Goal: Browse casually: Explore the website without a specific task or goal

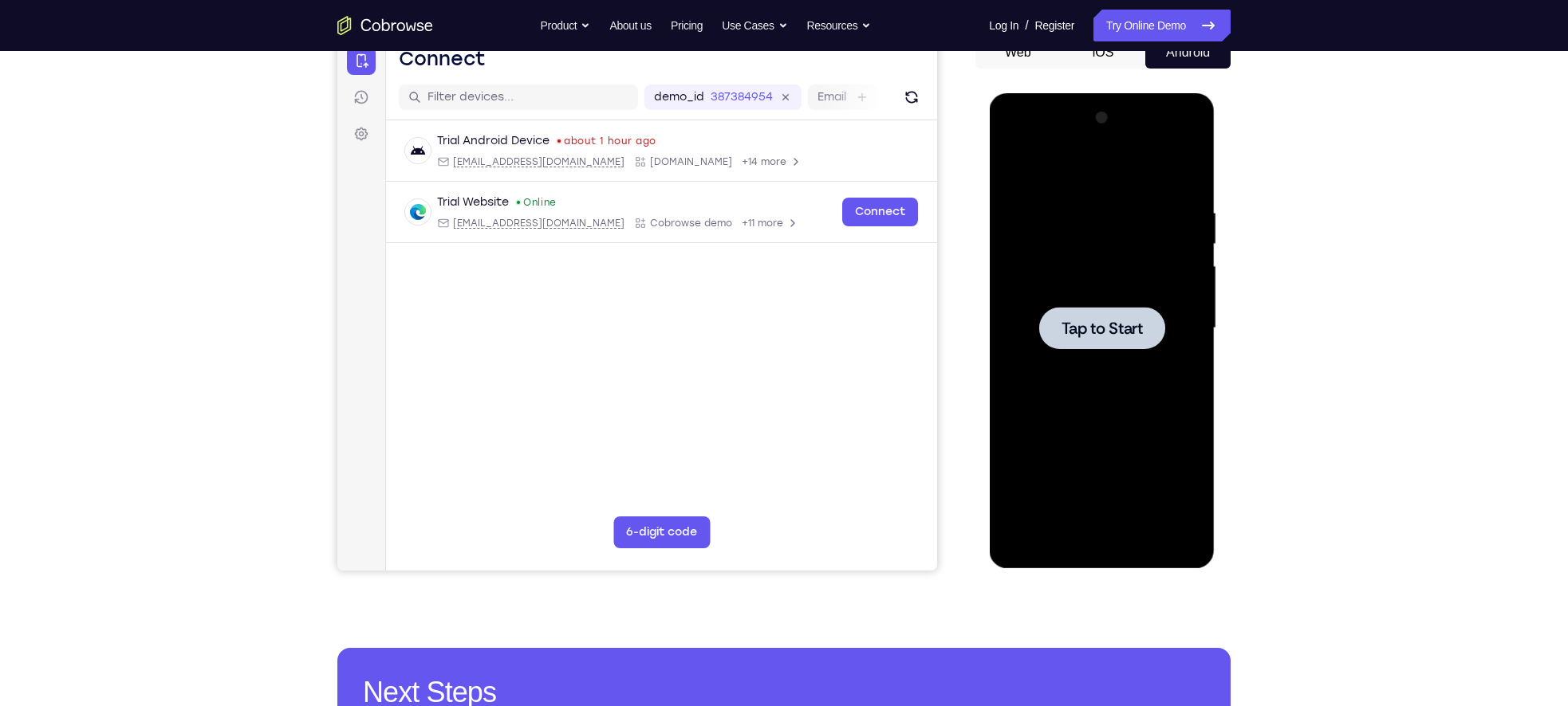
click at [1060, 310] on div at bounding box center [1102, 328] width 126 height 42
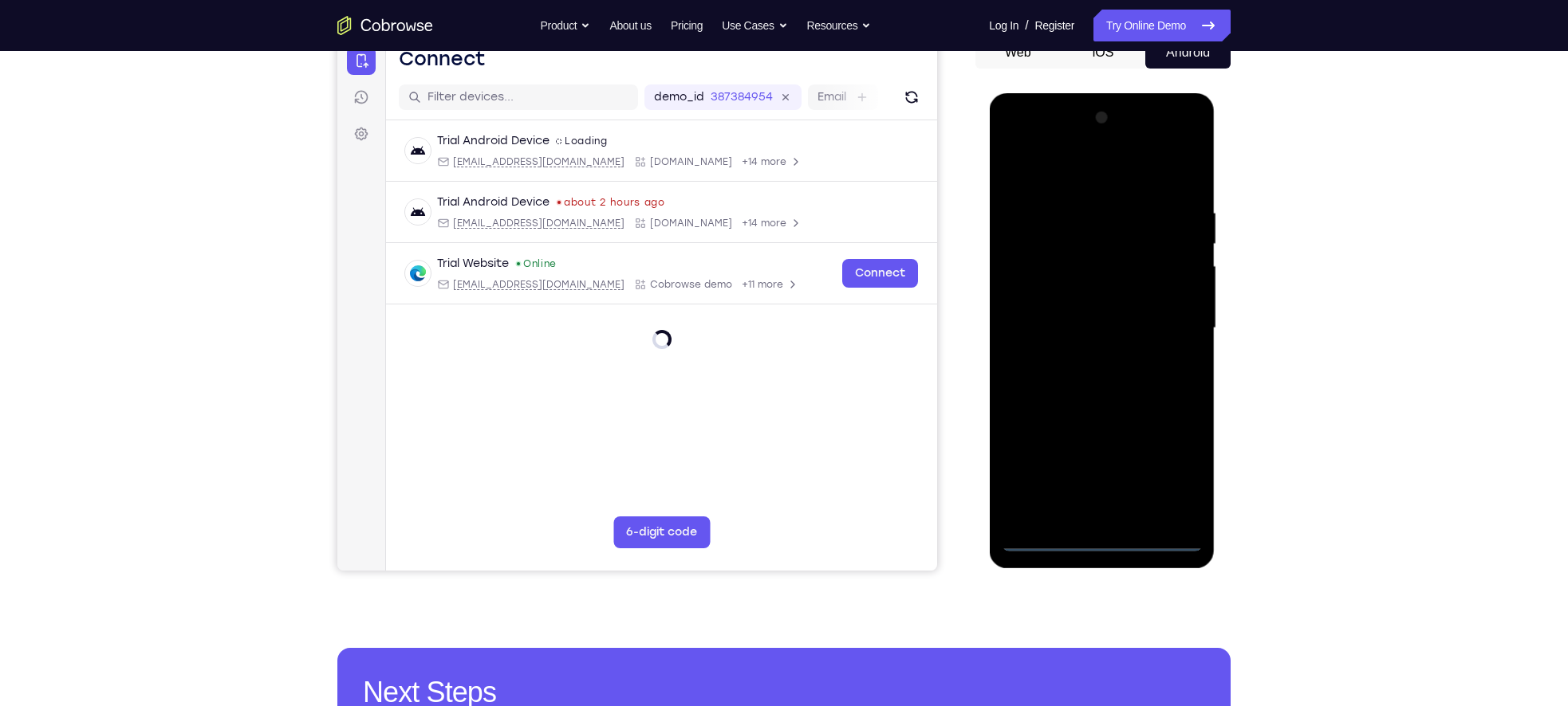
click at [1092, 539] on div at bounding box center [1101, 329] width 201 height 446
click at [1186, 469] on div at bounding box center [1101, 329] width 201 height 446
click at [1029, 148] on div at bounding box center [1101, 329] width 201 height 446
click at [1168, 327] on div at bounding box center [1101, 329] width 201 height 446
click at [1173, 316] on div at bounding box center [1101, 329] width 201 height 446
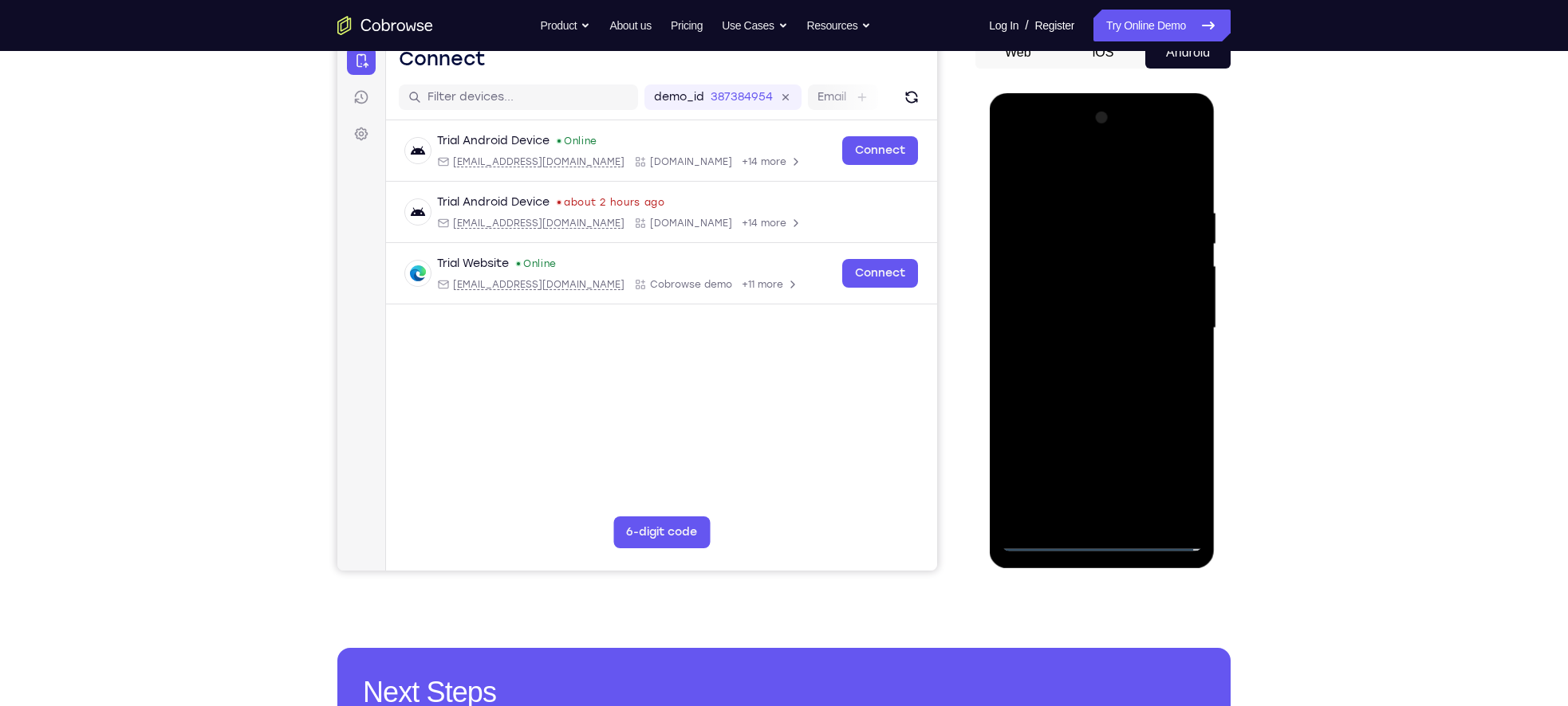
click at [1081, 472] on div at bounding box center [1101, 329] width 201 height 446
click at [1084, 361] on div at bounding box center [1101, 329] width 201 height 446
click at [1066, 320] on div at bounding box center [1101, 329] width 201 height 446
click at [1012, 287] on div at bounding box center [1101, 329] width 201 height 446
click at [1052, 328] on div at bounding box center [1101, 329] width 201 height 446
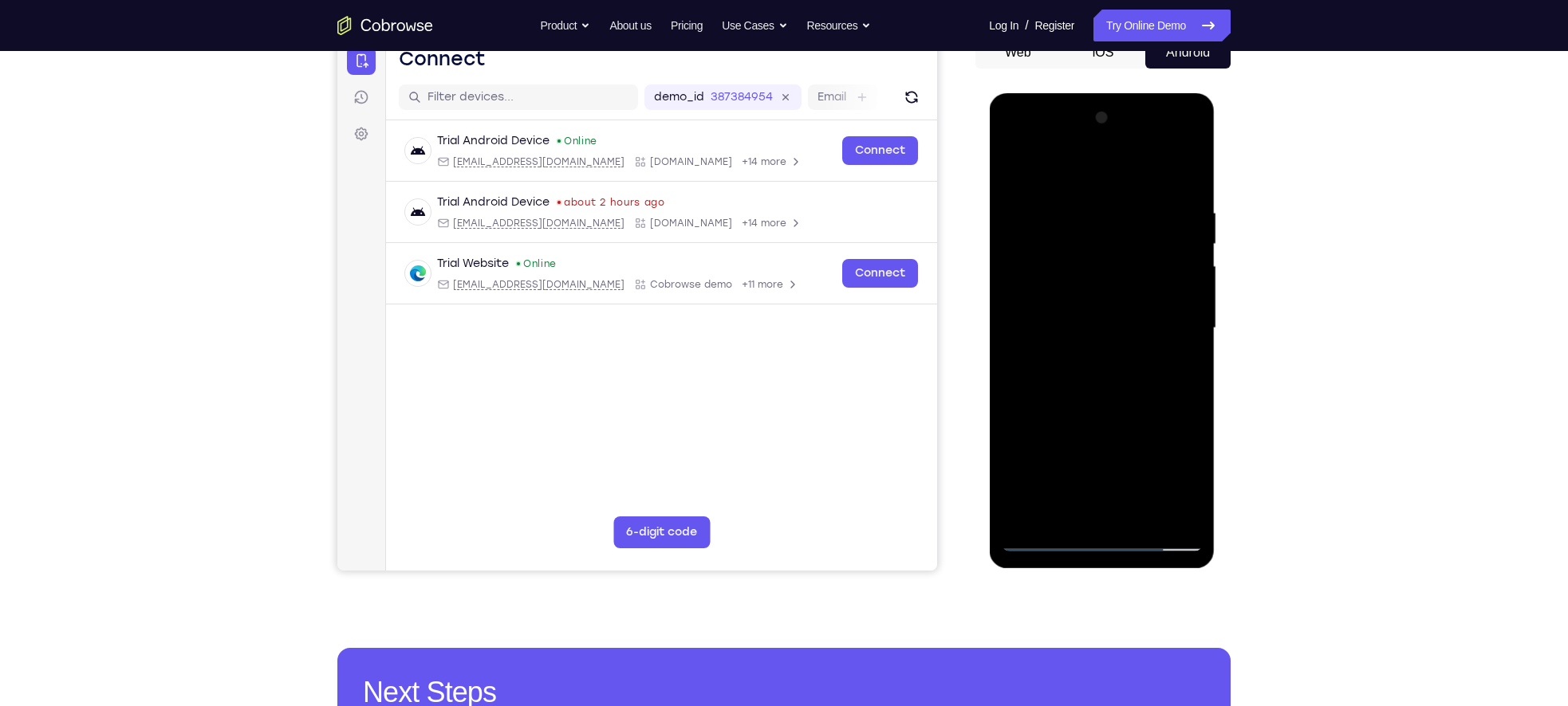
click at [1069, 391] on div at bounding box center [1101, 329] width 201 height 446
click at [1134, 520] on div at bounding box center [1101, 329] width 201 height 446
click at [1101, 415] on div at bounding box center [1101, 329] width 201 height 446
click at [1051, 537] on div at bounding box center [1101, 329] width 201 height 446
